Goal: Transaction & Acquisition: Purchase product/service

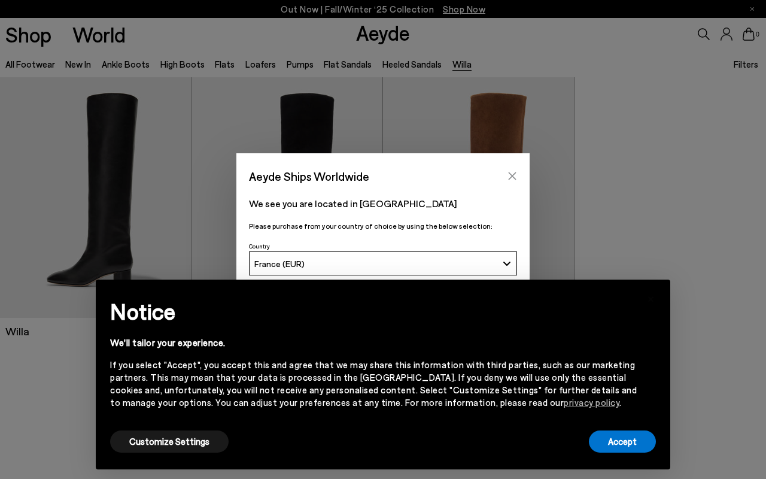
click at [511, 176] on icon "Close" at bounding box center [513, 176] width 10 height 10
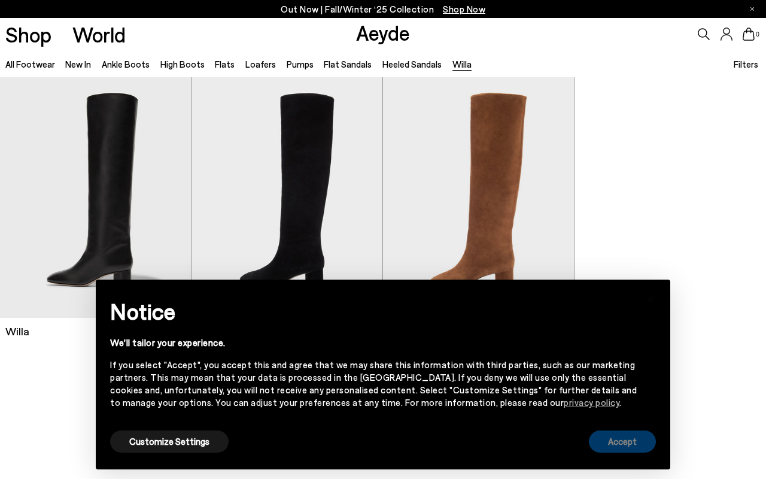
click at [628, 442] on button "Accept" at bounding box center [622, 441] width 67 height 22
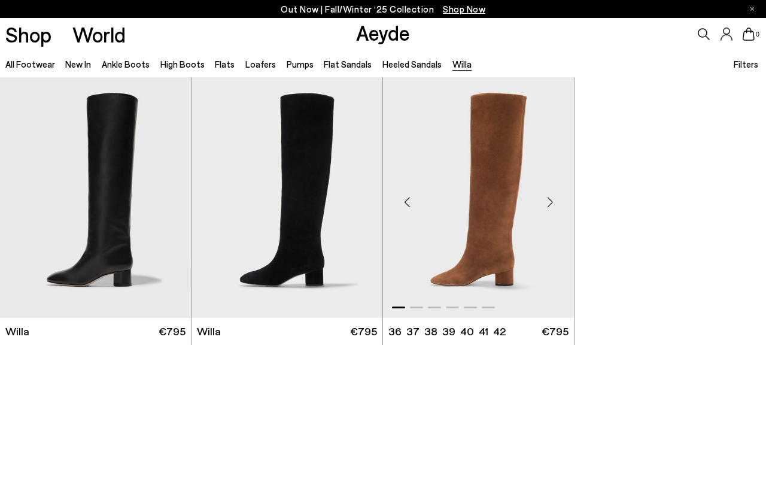
click at [502, 240] on img "1 / 6" at bounding box center [478, 197] width 191 height 240
click at [549, 205] on div "Next slide" at bounding box center [550, 202] width 36 height 36
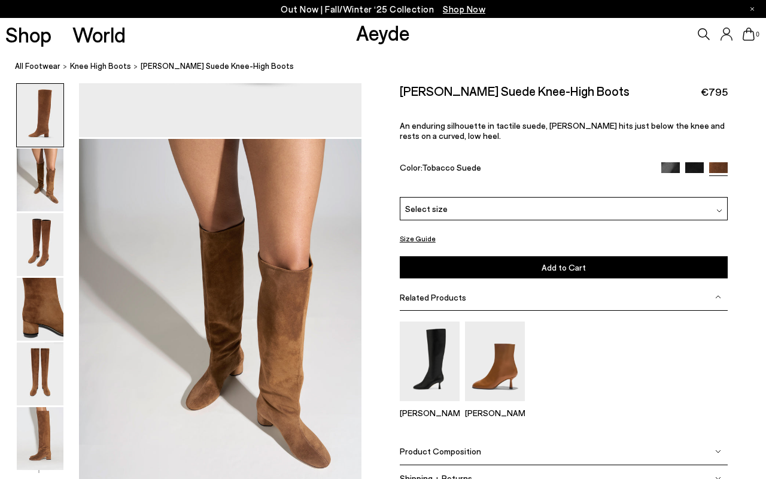
scroll to position [333, 0]
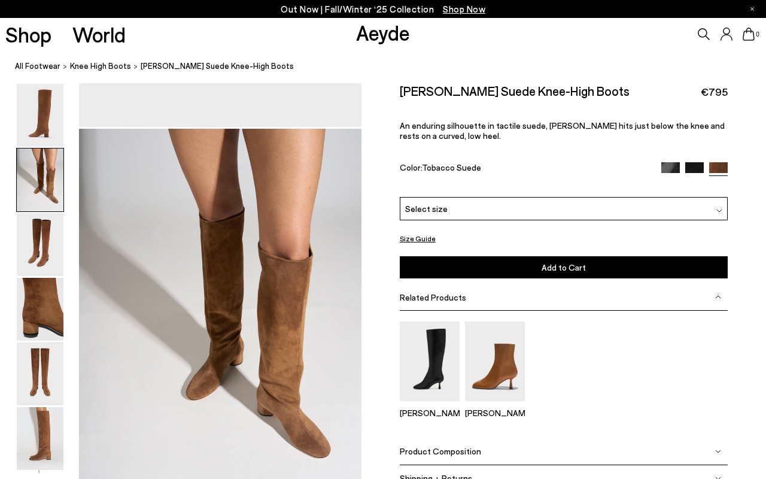
click at [39, 195] on img at bounding box center [40, 179] width 47 height 63
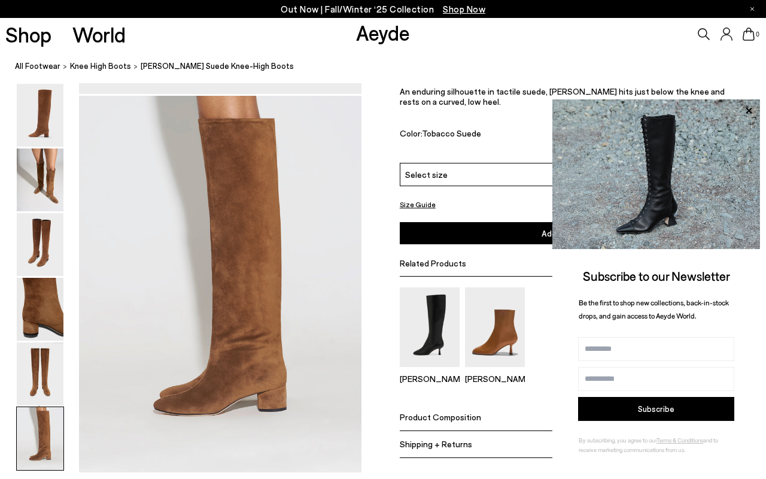
scroll to position [1881, 0]
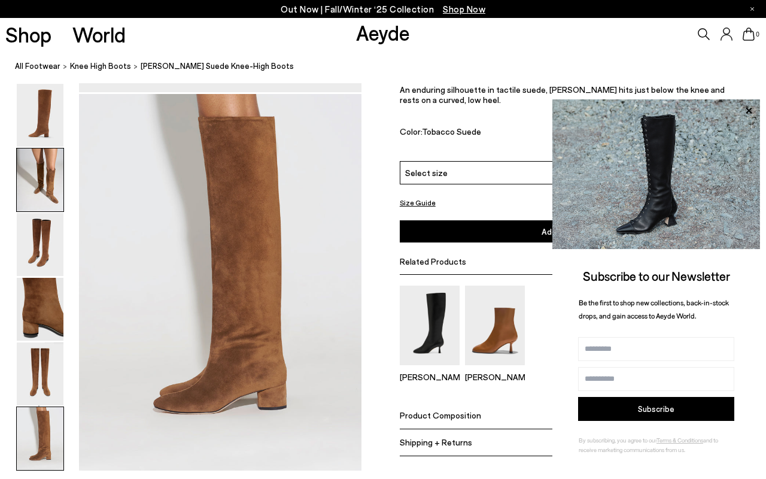
click at [40, 169] on img at bounding box center [40, 179] width 47 height 63
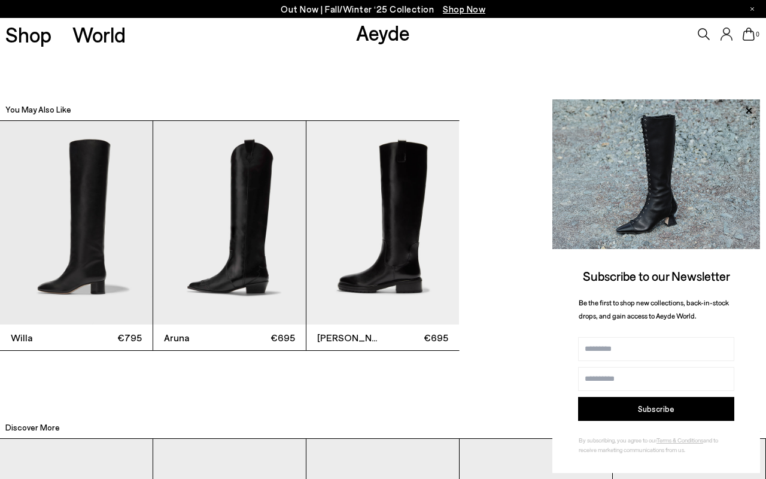
scroll to position [2324, 0]
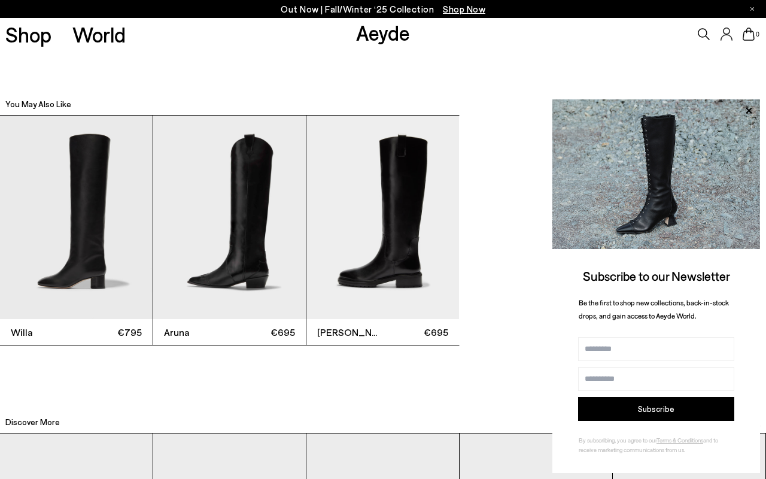
click at [392, 256] on img "3 / 3" at bounding box center [383, 218] width 153 height 204
